Goal: Transaction & Acquisition: Obtain resource

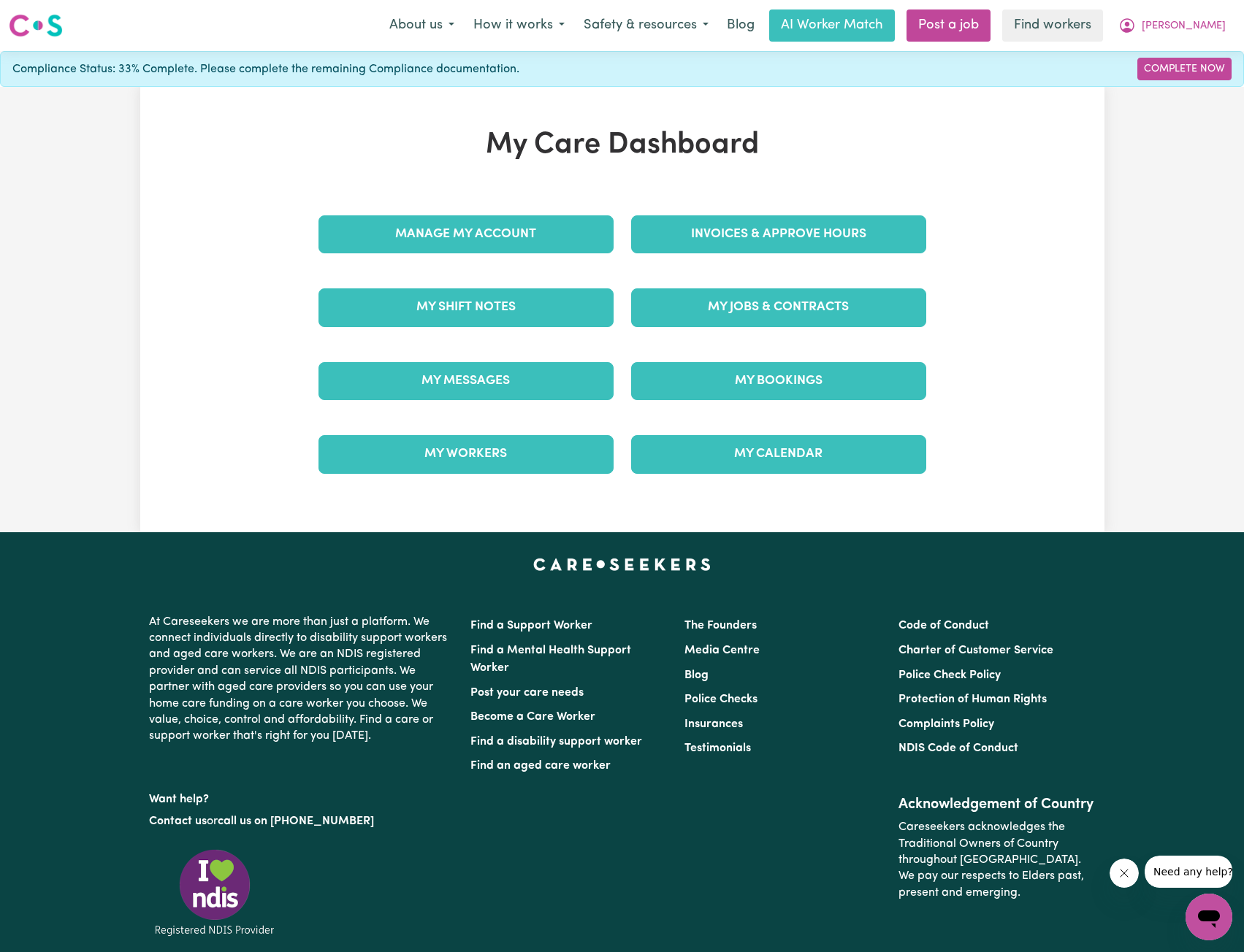
click at [742, 260] on div "Invoices & Approve Hours" at bounding box center [778, 234] width 312 height 73
click at [760, 250] on link "Invoices & Approve Hours" at bounding box center [778, 234] width 295 height 38
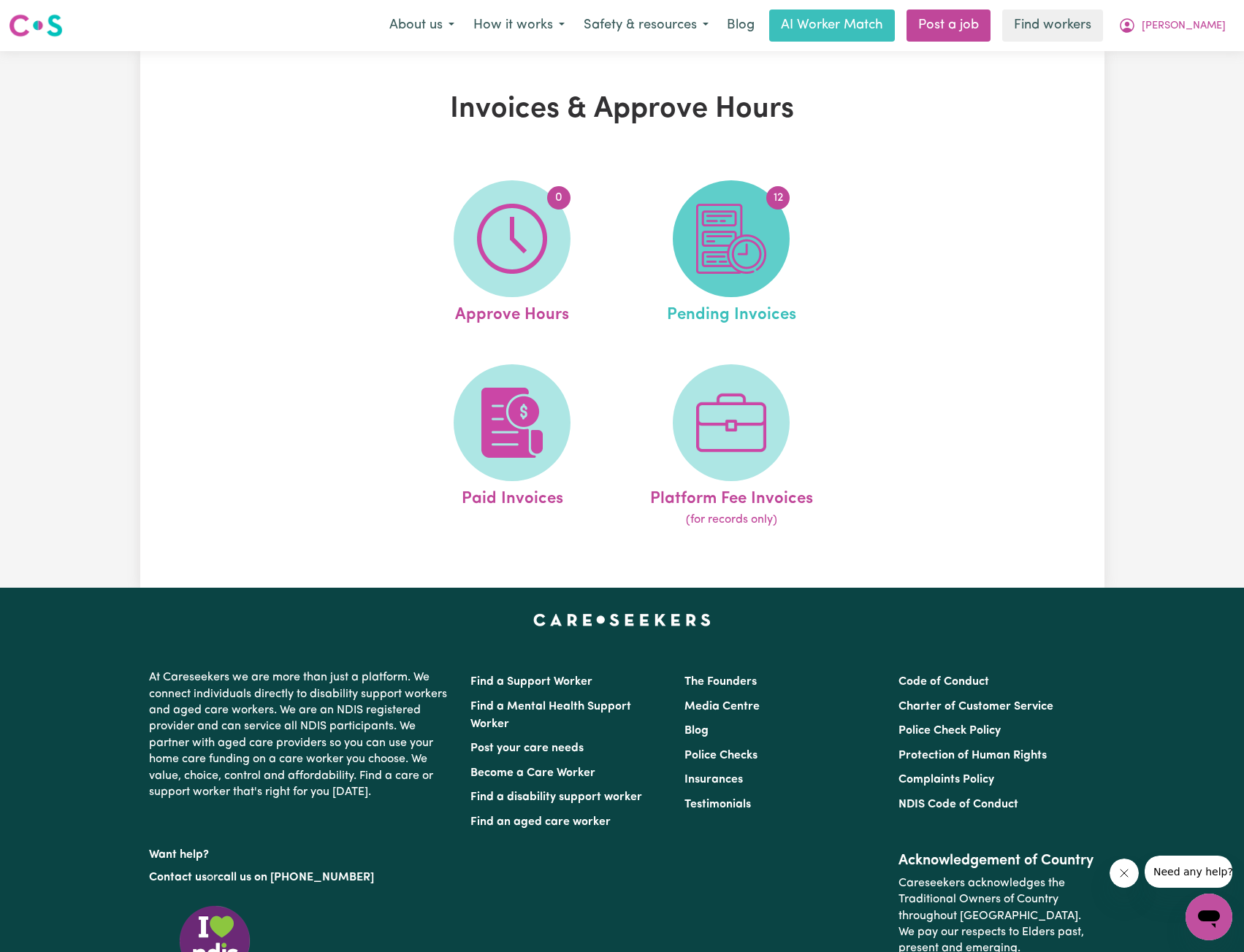
click at [698, 270] on img at bounding box center [731, 238] width 70 height 70
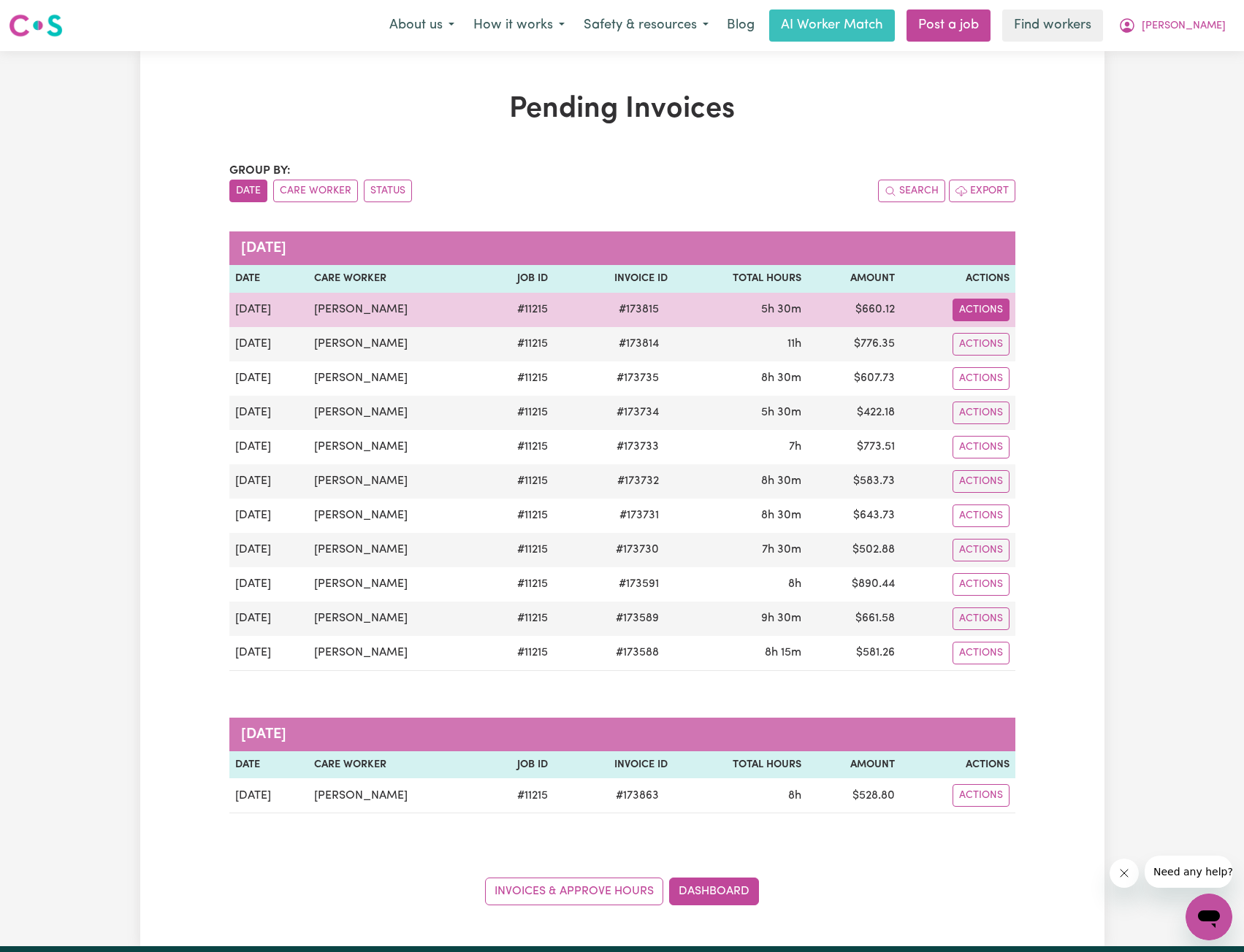
click at [981, 304] on button "Actions" at bounding box center [980, 311] width 57 height 23
click at [997, 337] on link "Download Invoice" at bounding box center [1019, 343] width 134 height 29
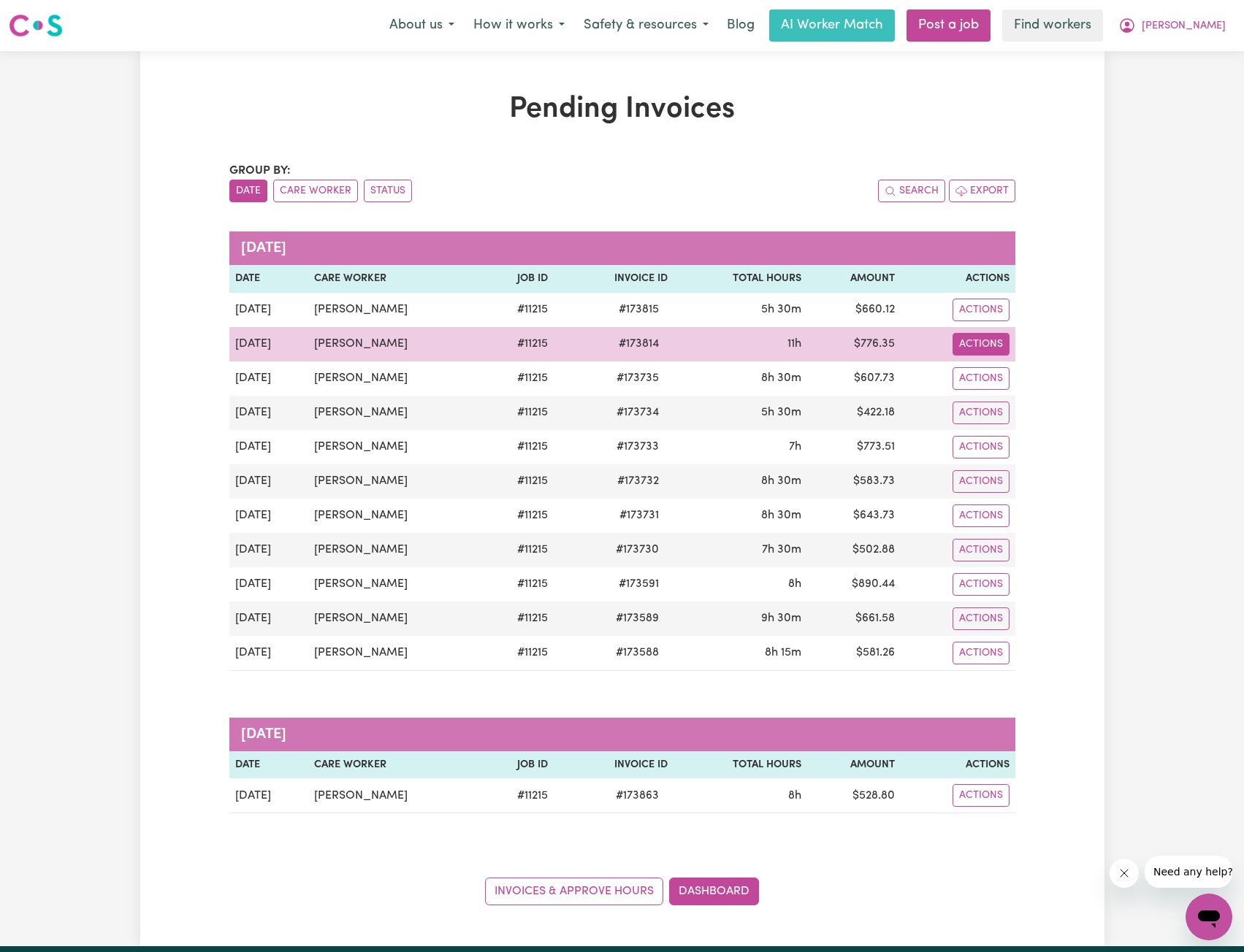
click at [971, 341] on button "Actions" at bounding box center [980, 344] width 57 height 23
click at [981, 369] on link "Download Invoice" at bounding box center [1019, 378] width 134 height 29
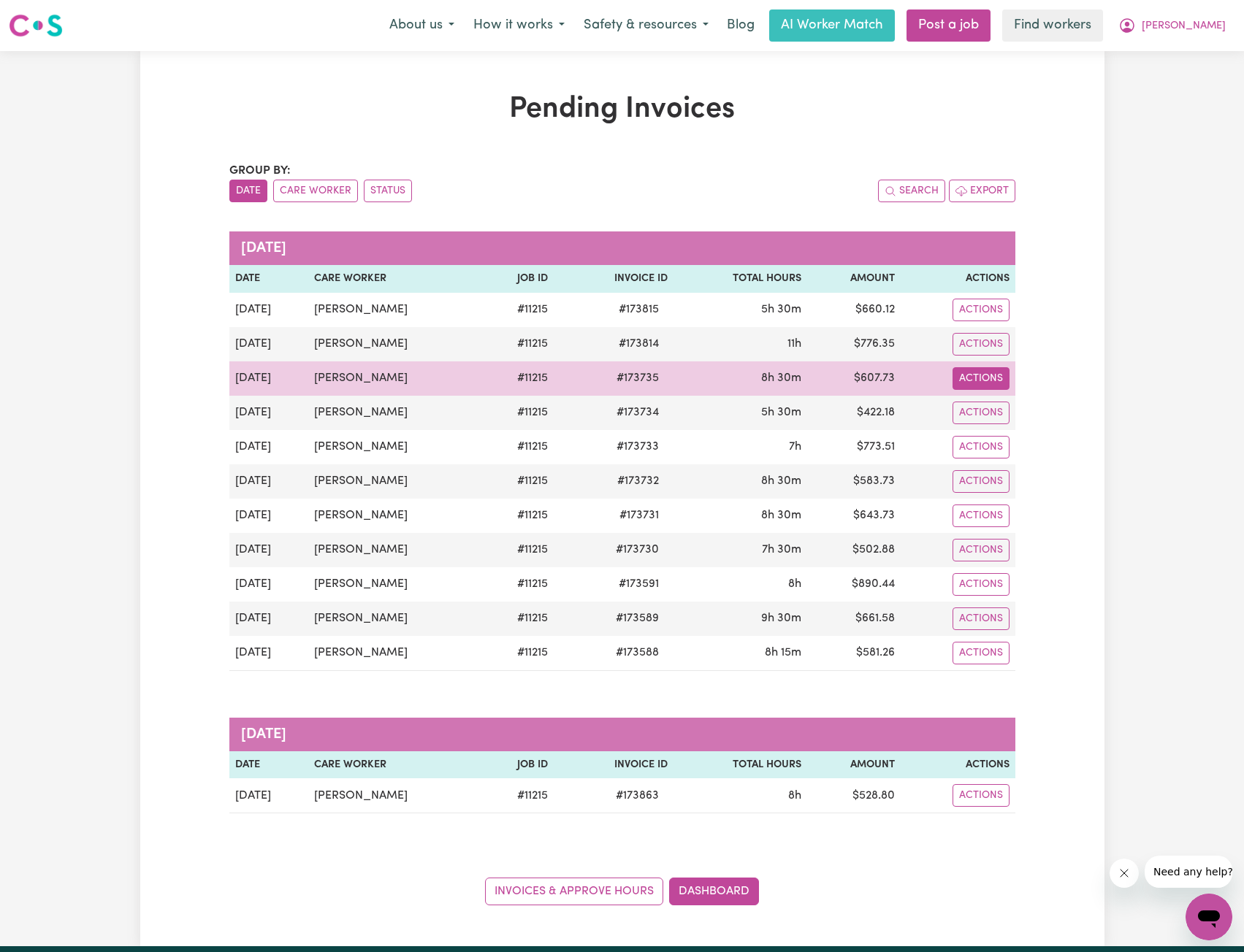
click at [973, 373] on button "Actions" at bounding box center [980, 379] width 57 height 23
click at [977, 407] on link "Download Invoice" at bounding box center [1019, 412] width 134 height 29
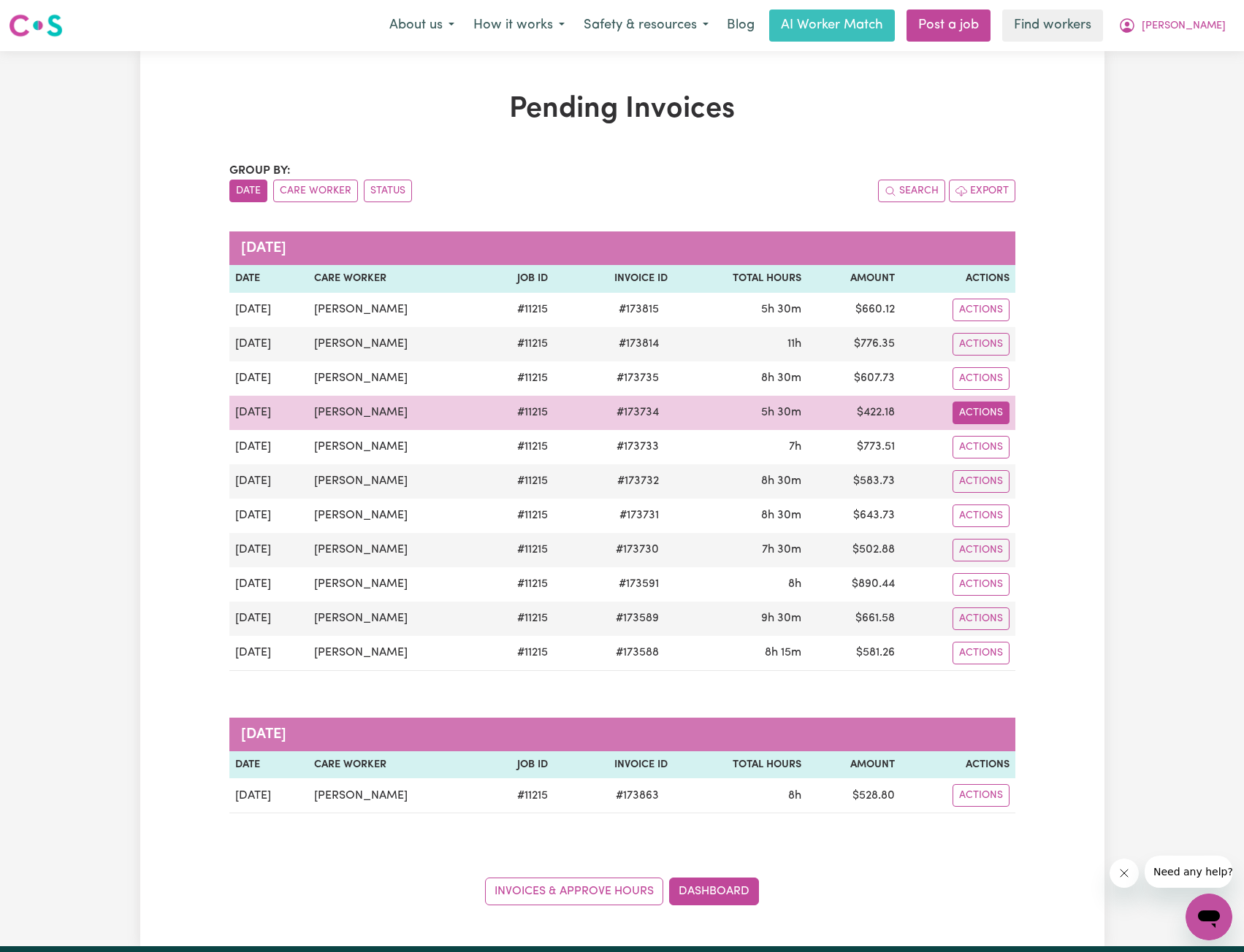
click at [972, 412] on button "Actions" at bounding box center [980, 413] width 57 height 23
click at [977, 435] on link "Download Invoice" at bounding box center [1019, 447] width 134 height 29
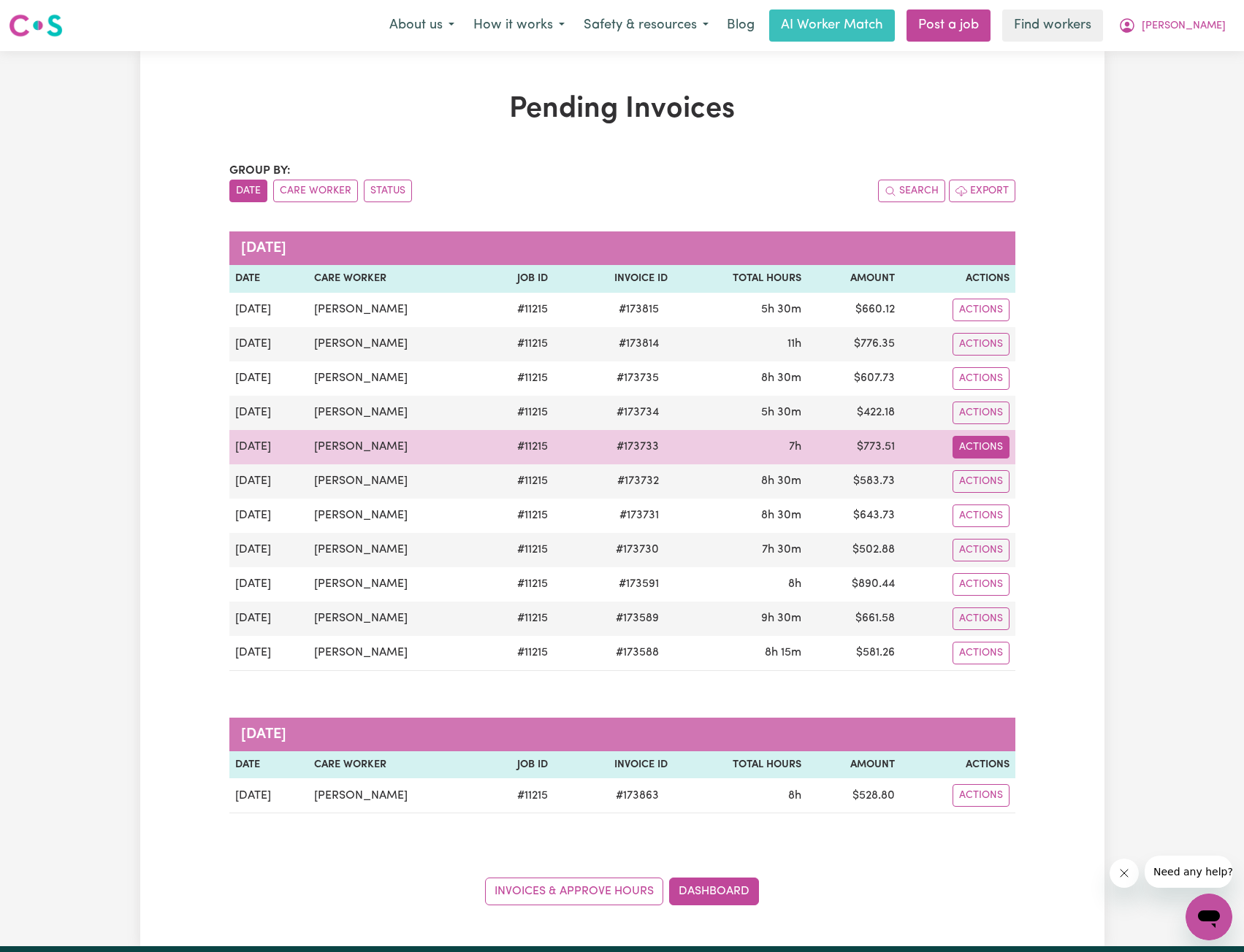
click at [986, 448] on button "Actions" at bounding box center [980, 448] width 57 height 23
click at [994, 475] on link "Download Invoice" at bounding box center [1019, 480] width 134 height 29
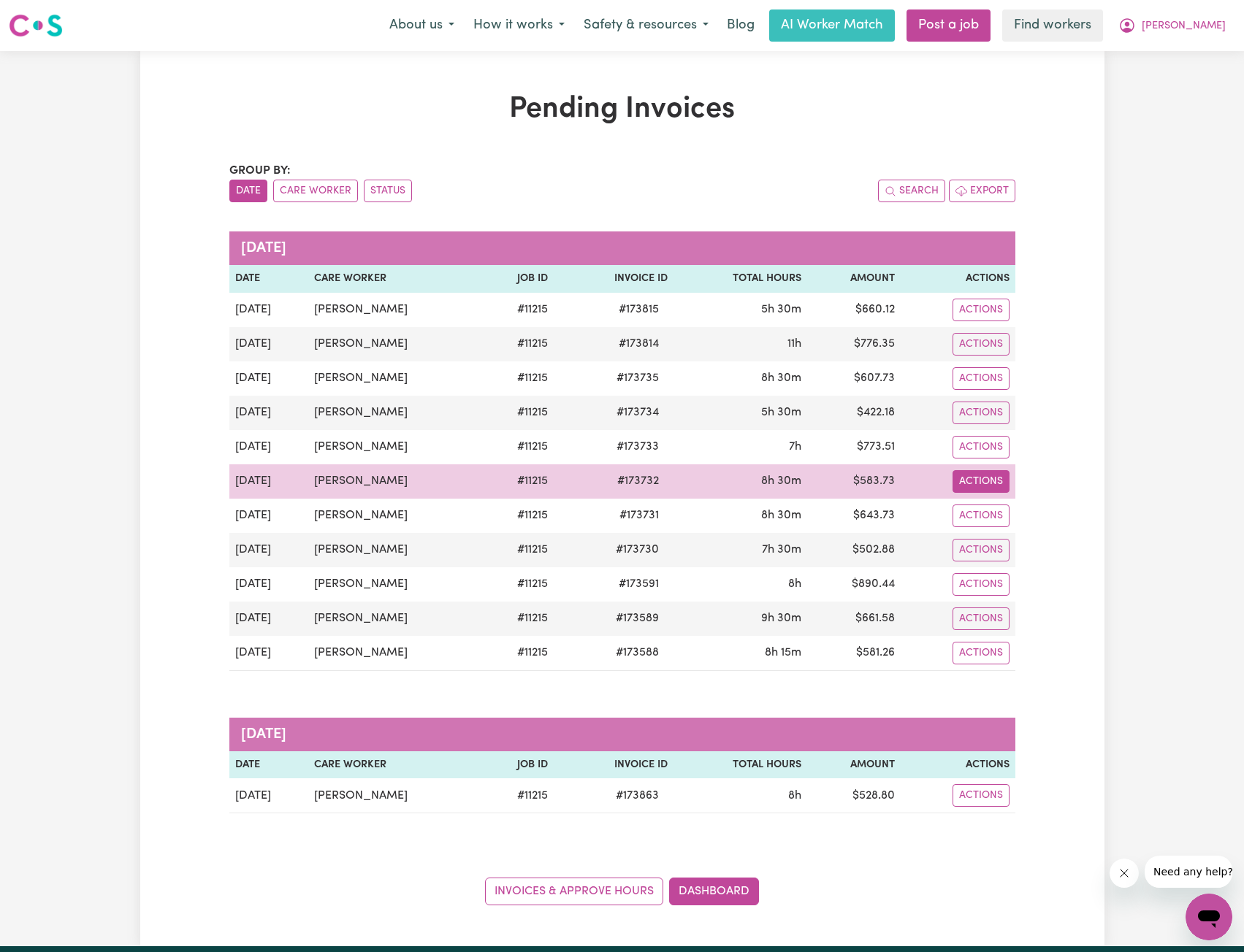
click at [955, 480] on button "Actions" at bounding box center [980, 482] width 57 height 23
click at [972, 504] on link "Download Invoice" at bounding box center [1019, 515] width 134 height 29
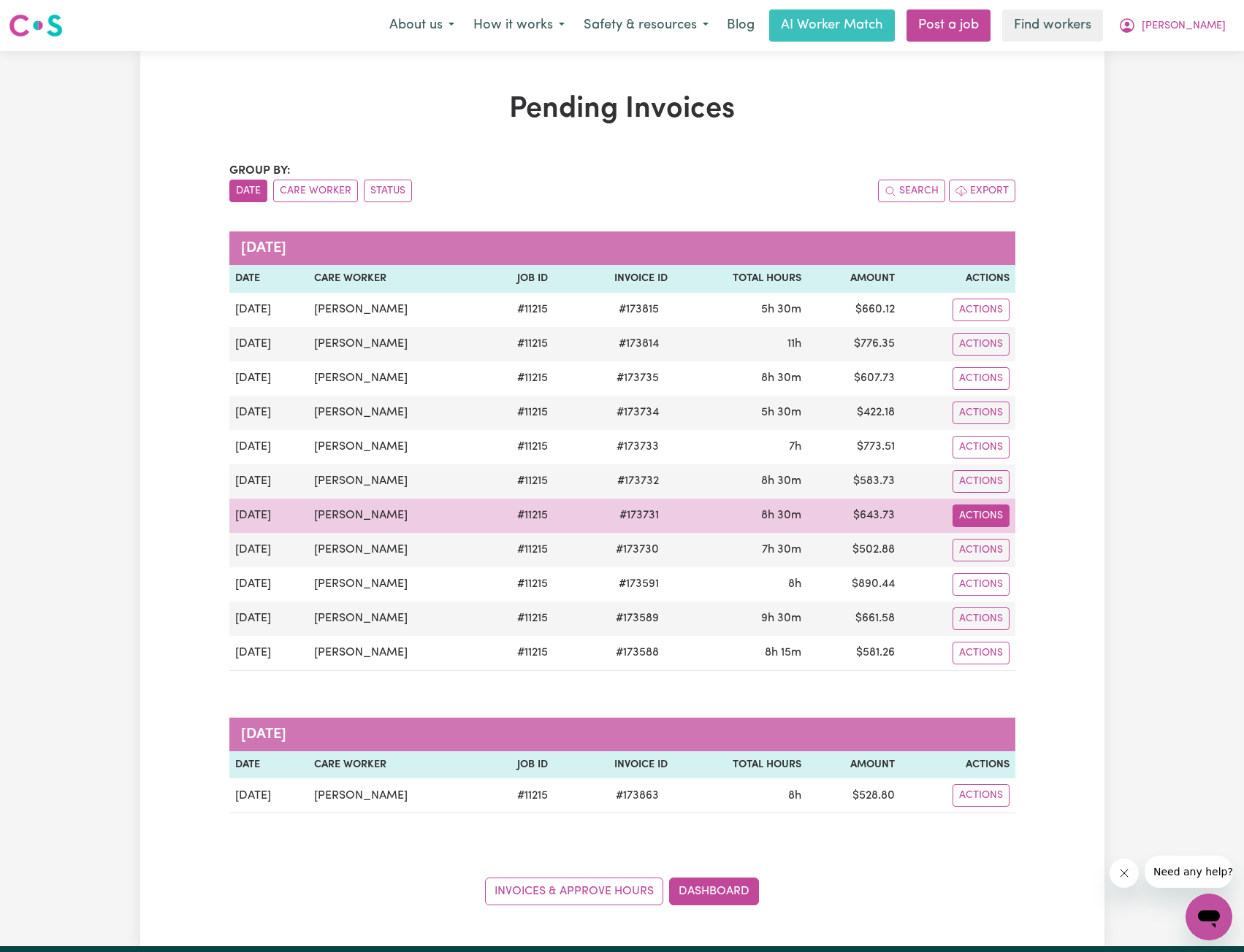
click at [998, 514] on button "Actions" at bounding box center [980, 516] width 57 height 23
click at [1005, 546] on link "Download Invoice" at bounding box center [1019, 549] width 134 height 29
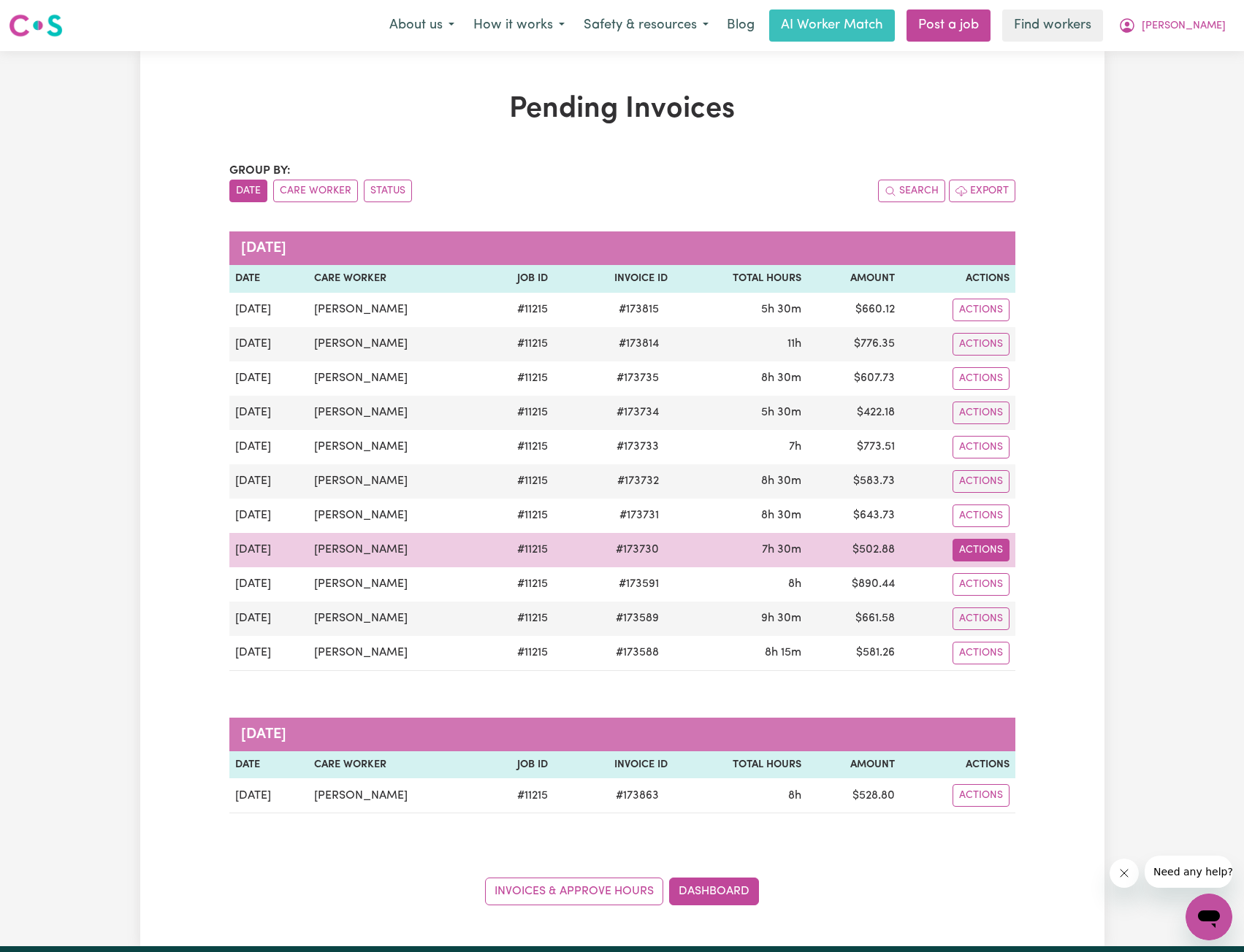
click at [955, 545] on button "Actions" at bounding box center [980, 550] width 57 height 23
click at [969, 575] on link "Download Invoice" at bounding box center [1019, 584] width 134 height 29
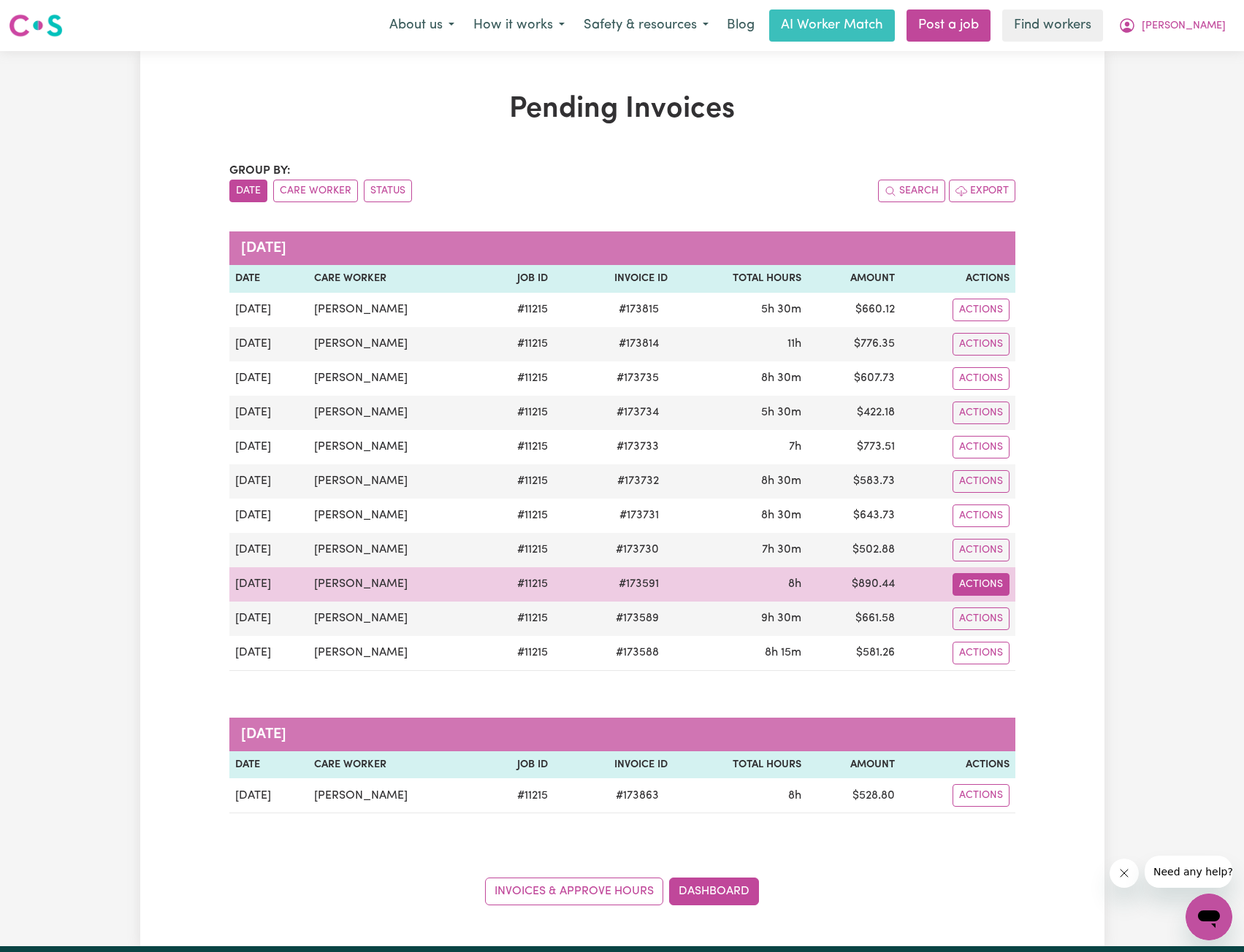
click at [981, 587] on button "Actions" at bounding box center [980, 585] width 57 height 23
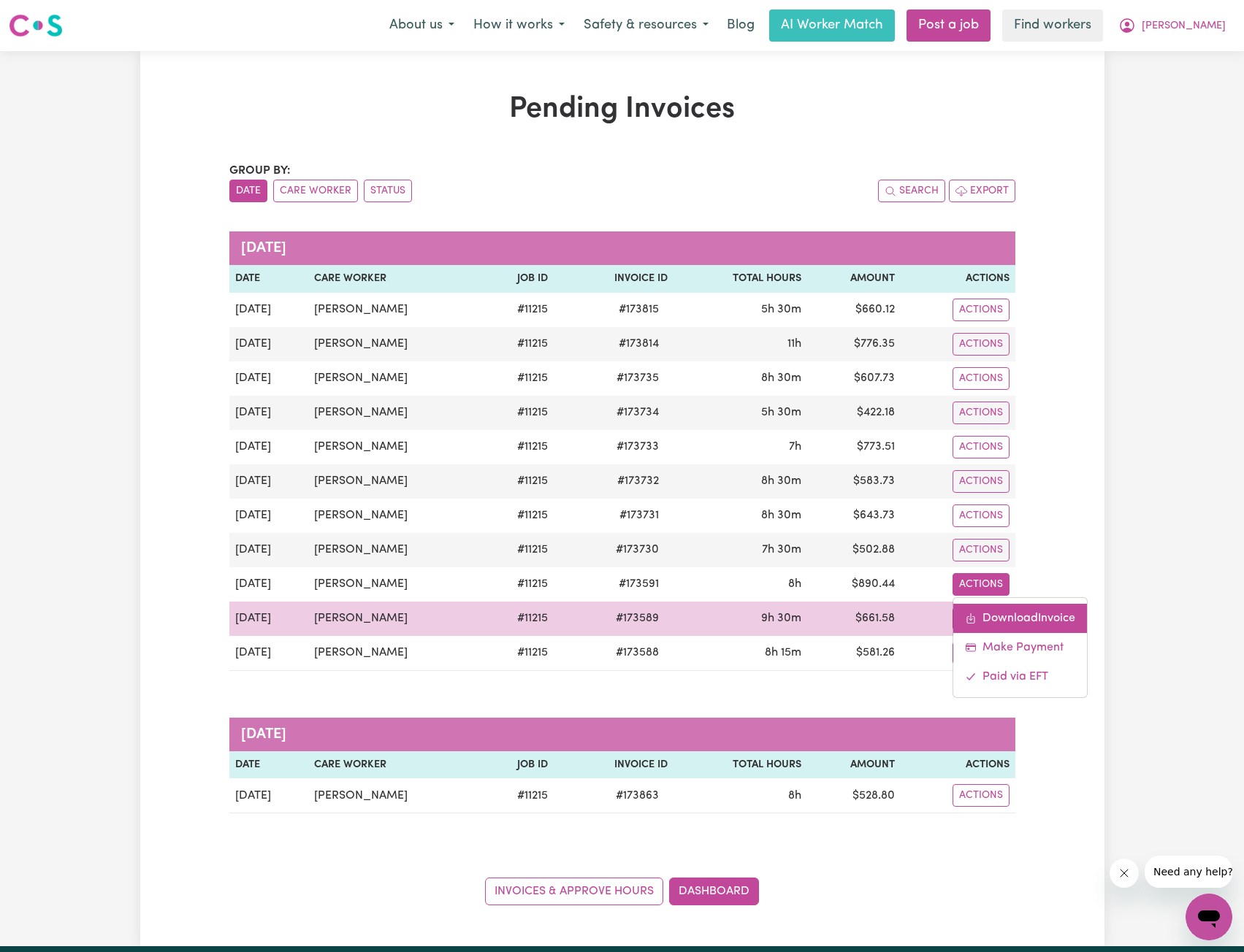
click at [978, 609] on link "Download Invoice" at bounding box center [1019, 618] width 134 height 29
click at [965, 619] on button "Actions" at bounding box center [980, 619] width 57 height 23
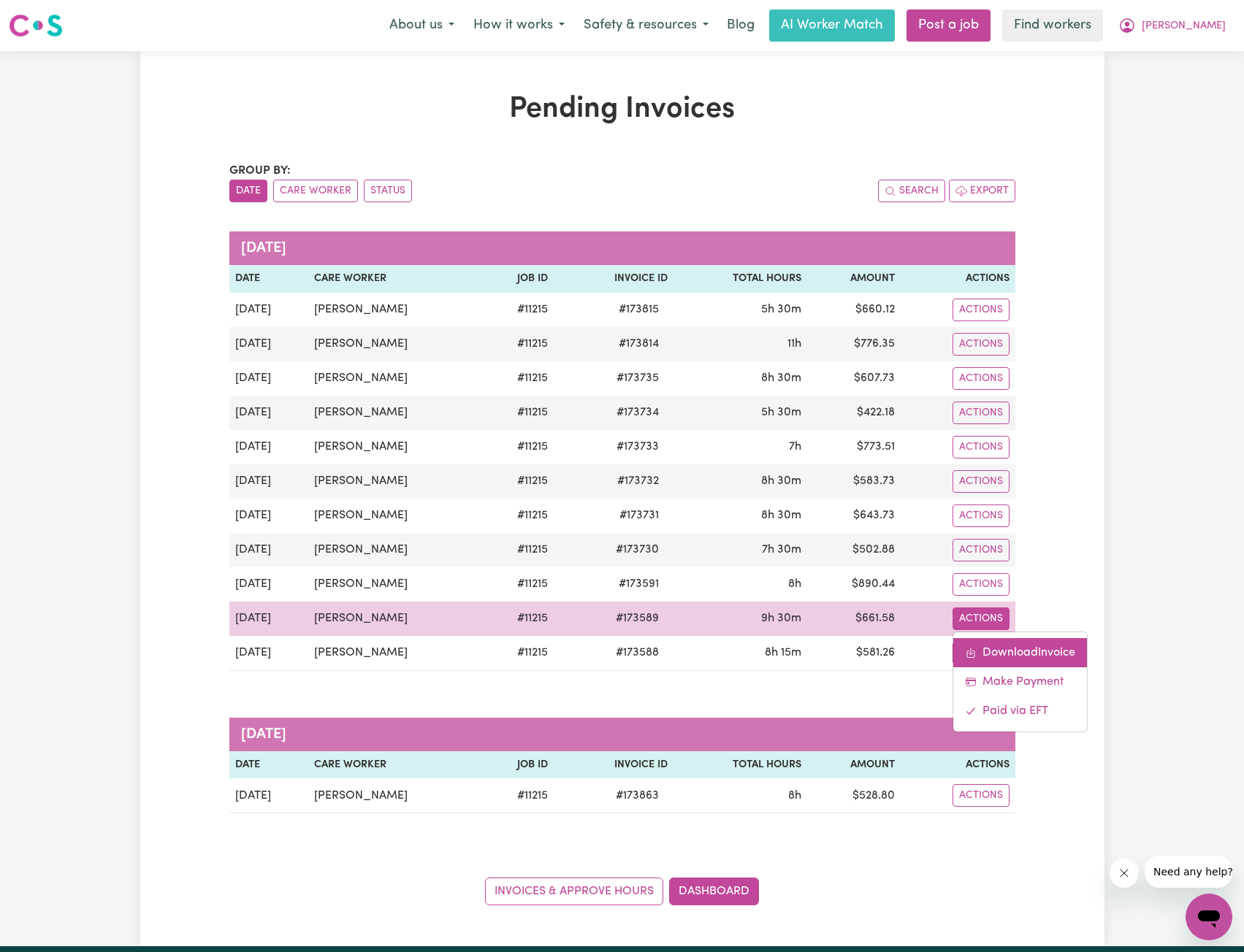
click at [978, 642] on link "Download Invoice" at bounding box center [1019, 652] width 134 height 29
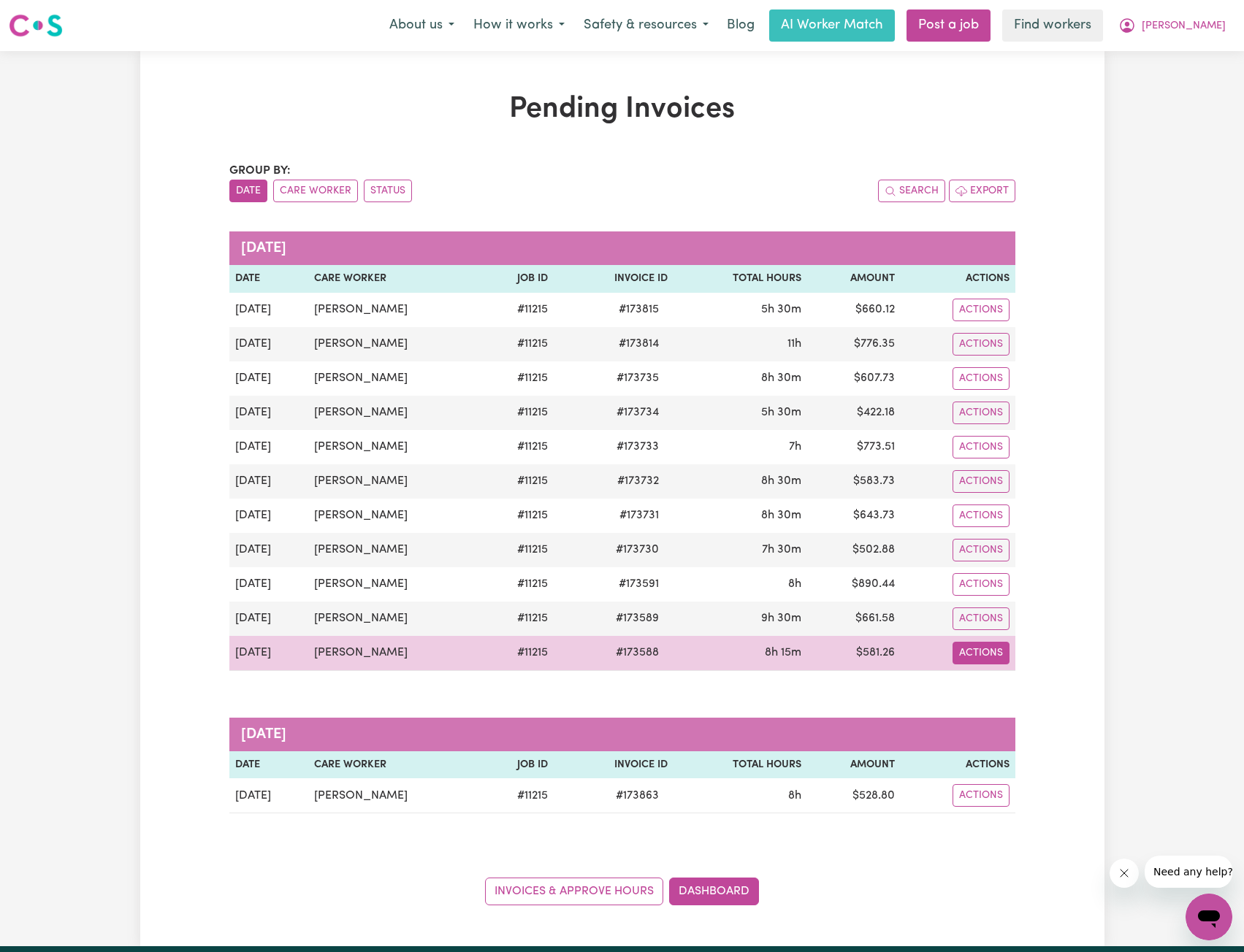
click at [1003, 658] on button "Actions" at bounding box center [980, 654] width 57 height 23
click at [1013, 688] on link "Download Invoice" at bounding box center [1019, 687] width 134 height 29
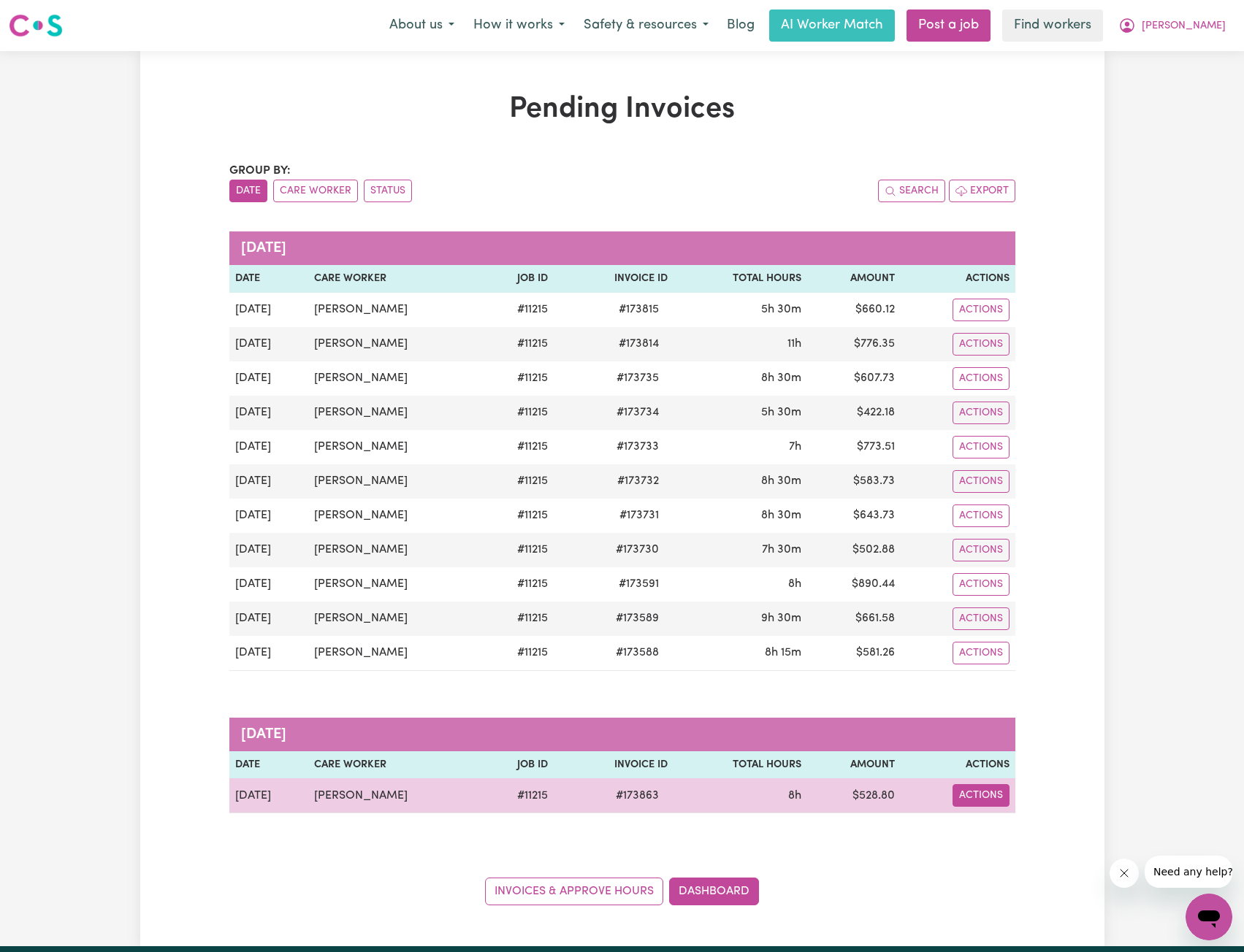
click at [969, 802] on button "Actions" at bounding box center [980, 796] width 57 height 23
click at [1015, 825] on link "Download Invoice" at bounding box center [1023, 829] width 134 height 29
